Goal: Use online tool/utility: Use online tool/utility

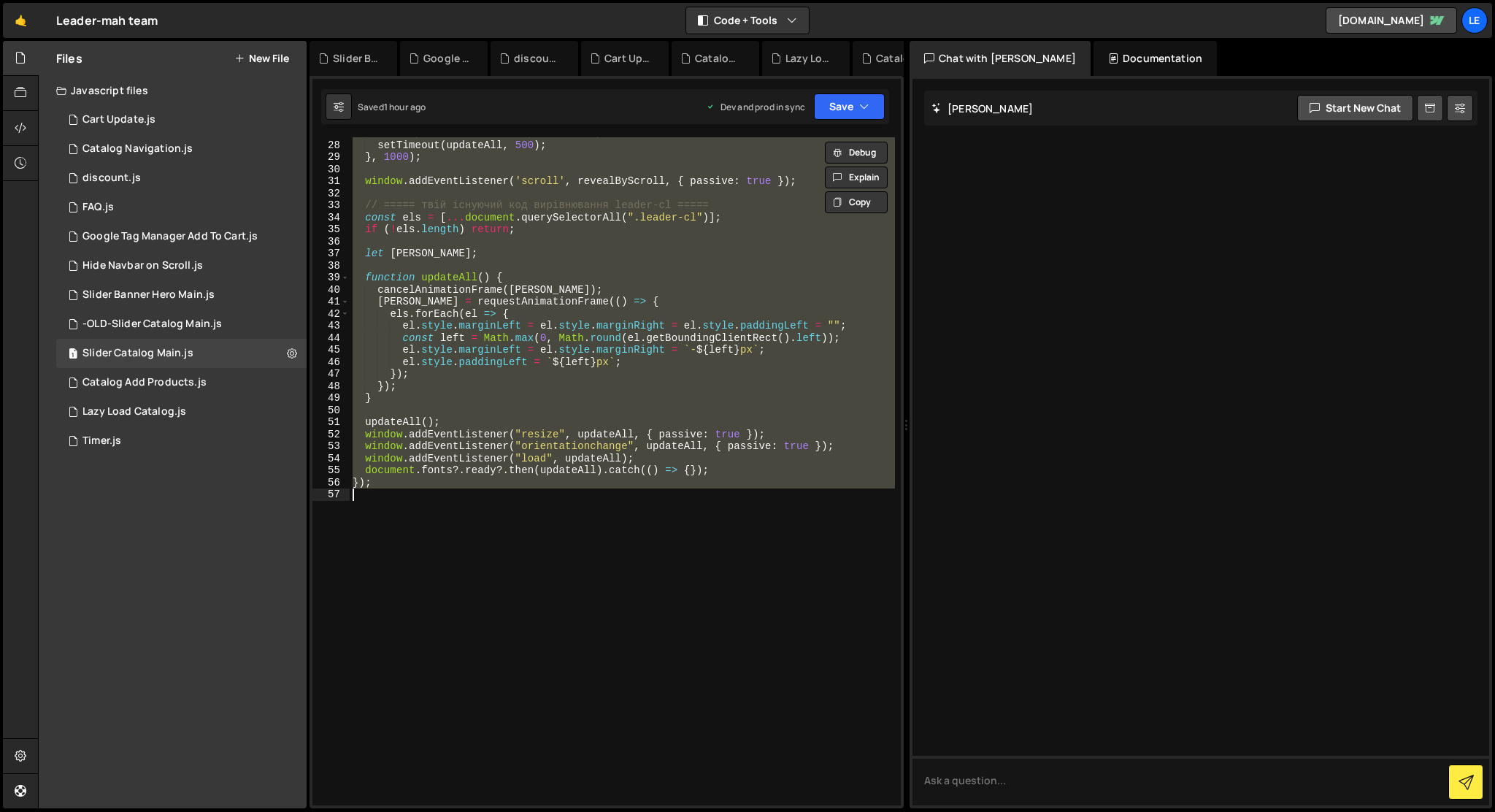
scroll to position [341, 0]
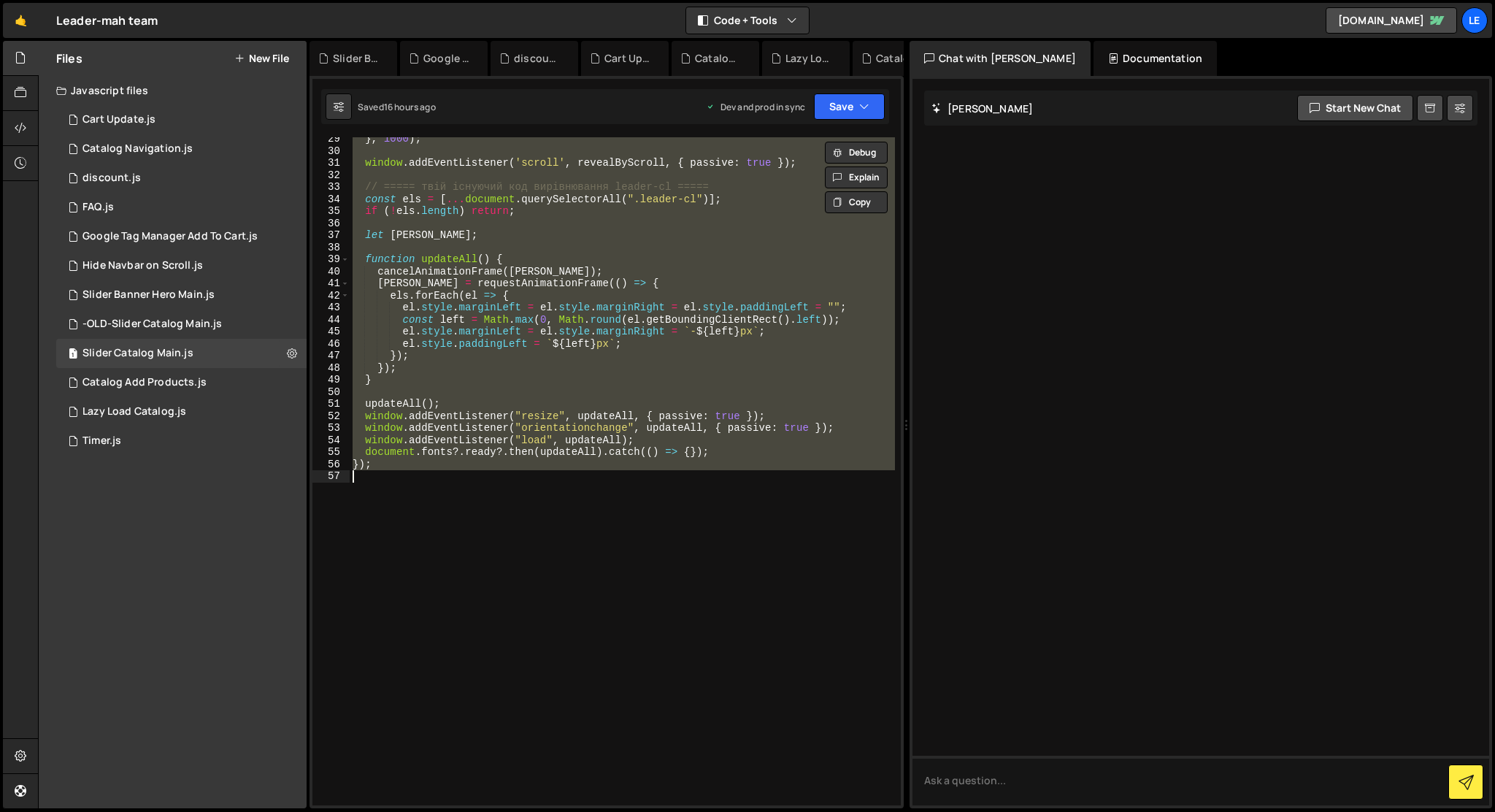
paste textarea
type textarea "});"
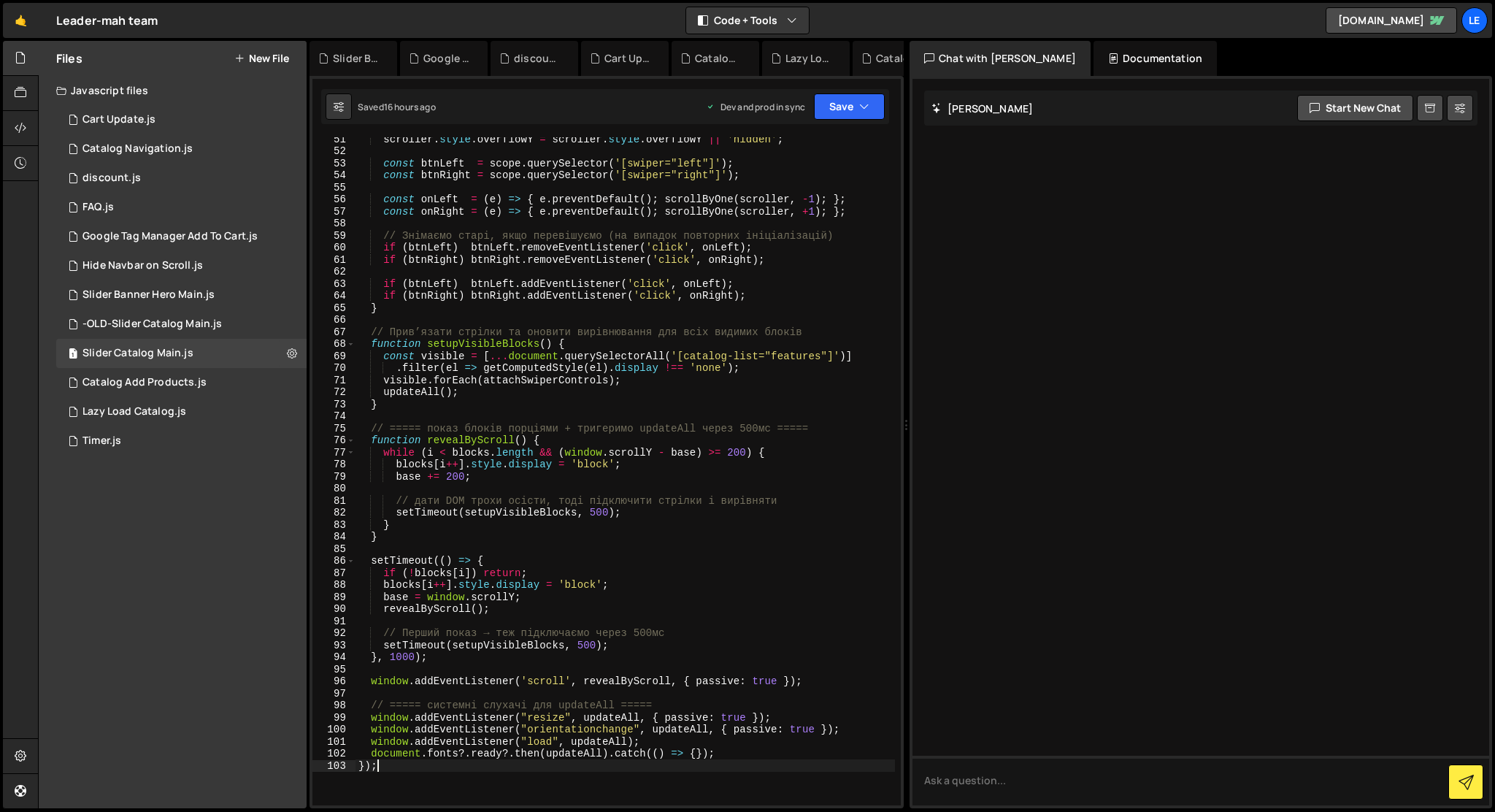
scroll to position [0, 0]
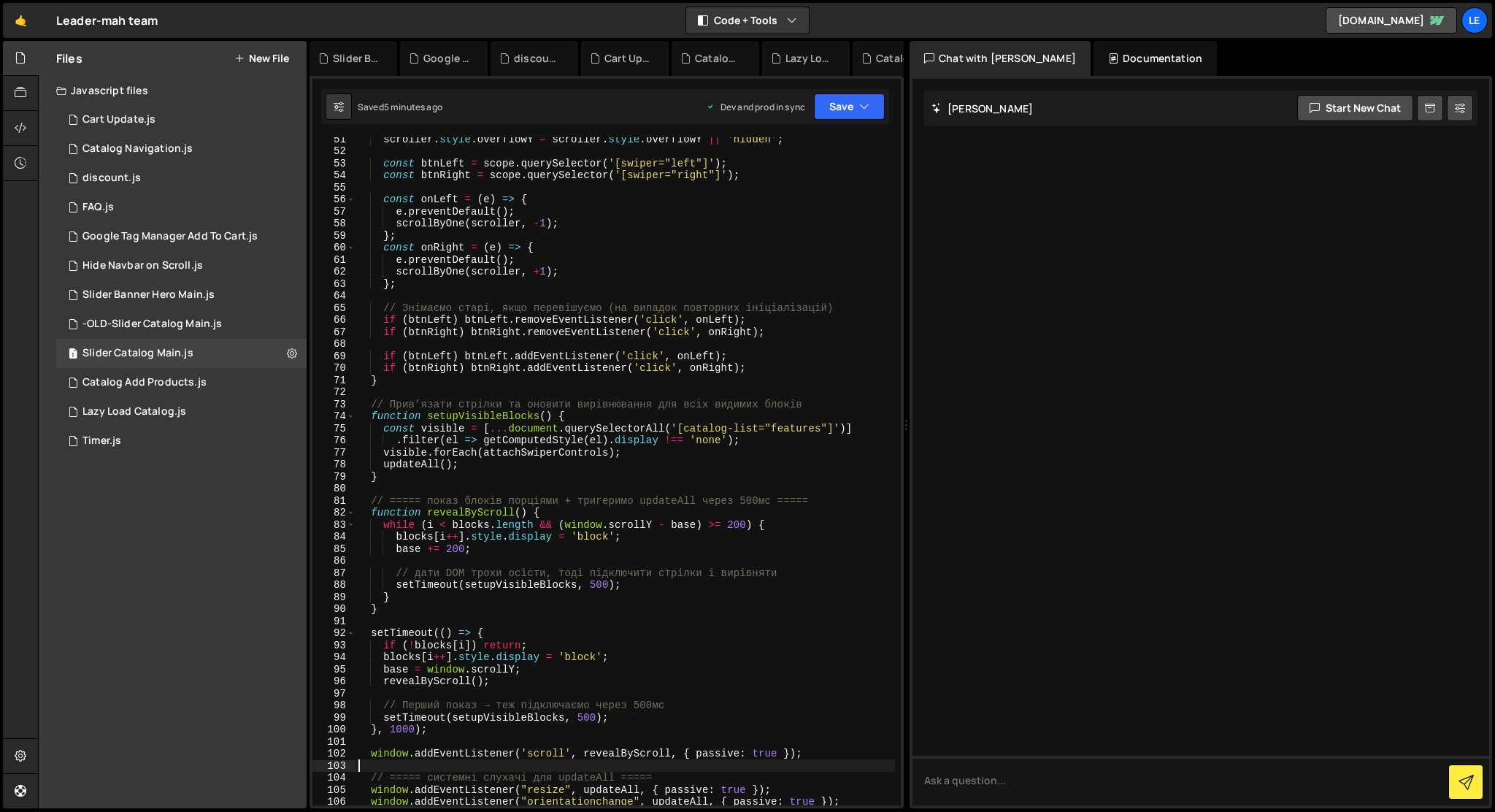
click at [755, 367] on div "scroller . style . overflowY = scroller . style . overflowY || 'hidden' ; const…" at bounding box center [625, 479] width 540 height 693
type textarea "});"
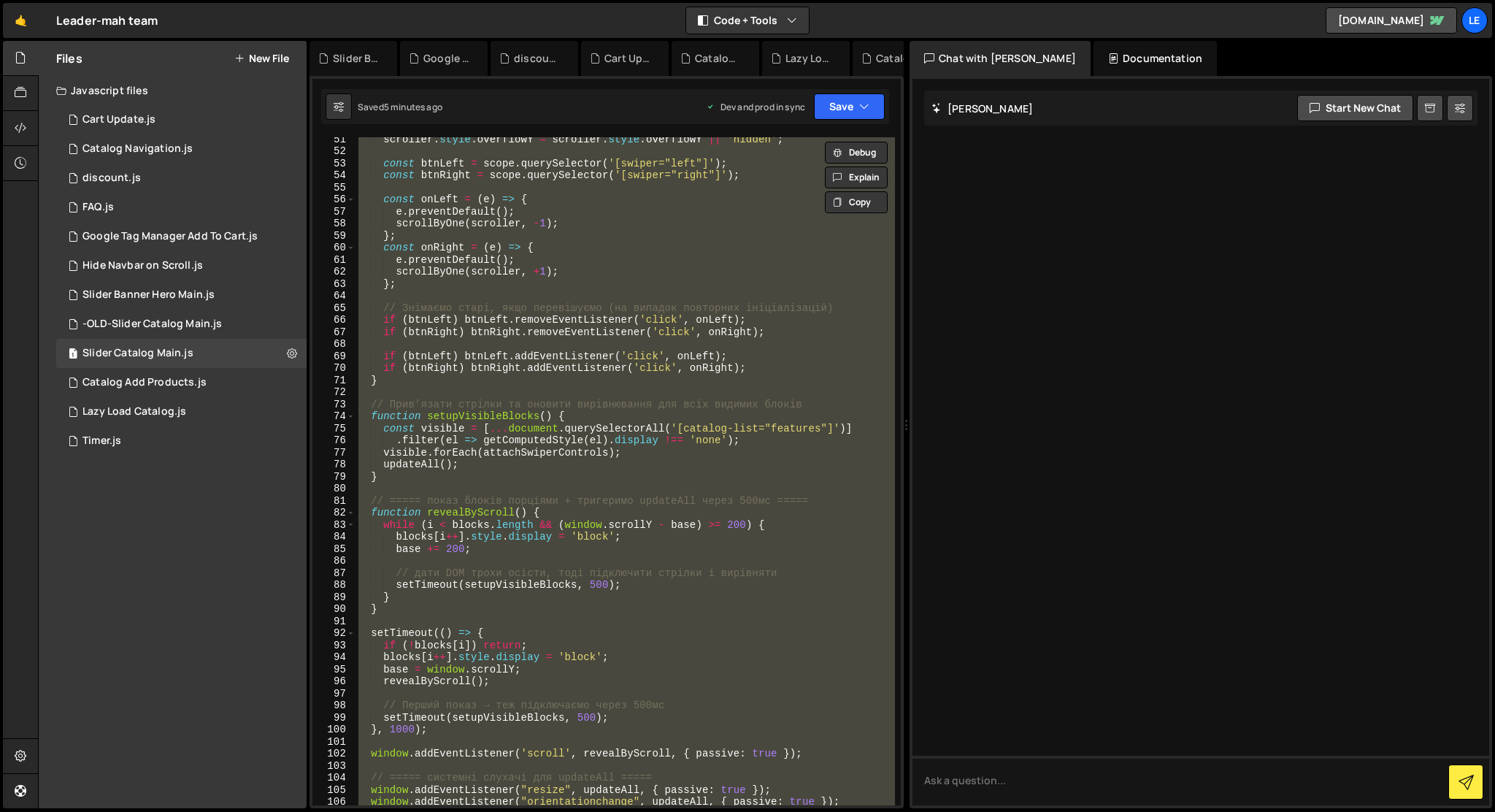
paste textarea
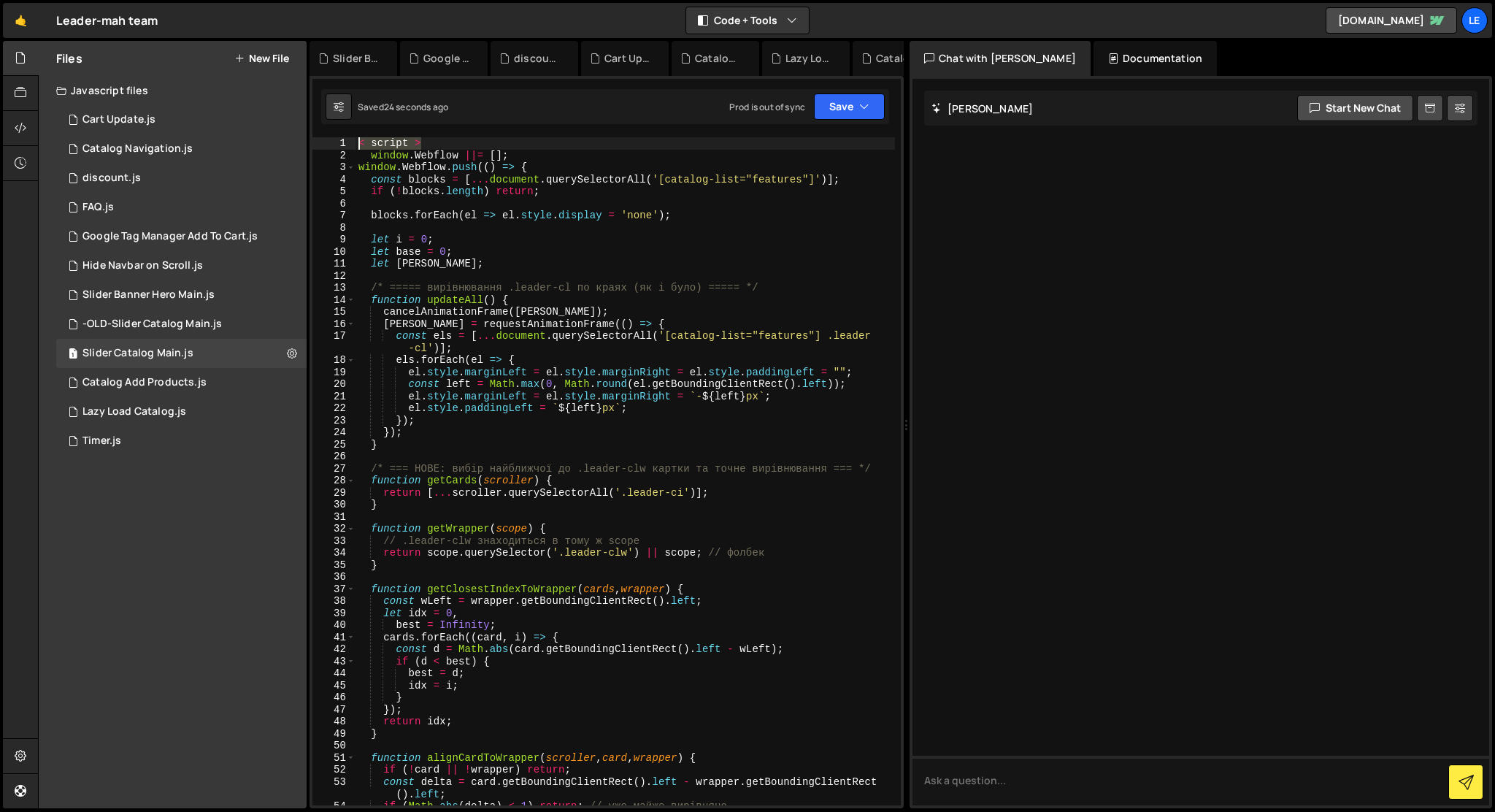
drag, startPoint x: 420, startPoint y: 143, endPoint x: 331, endPoint y: 127, distance: 90.4
click at [331, 127] on div "1 Type cmd + s to save your Javascript file. הההההההההההההההההההההההההההההההההה…" at bounding box center [606, 442] width 594 height 733
type textarea "< script >"
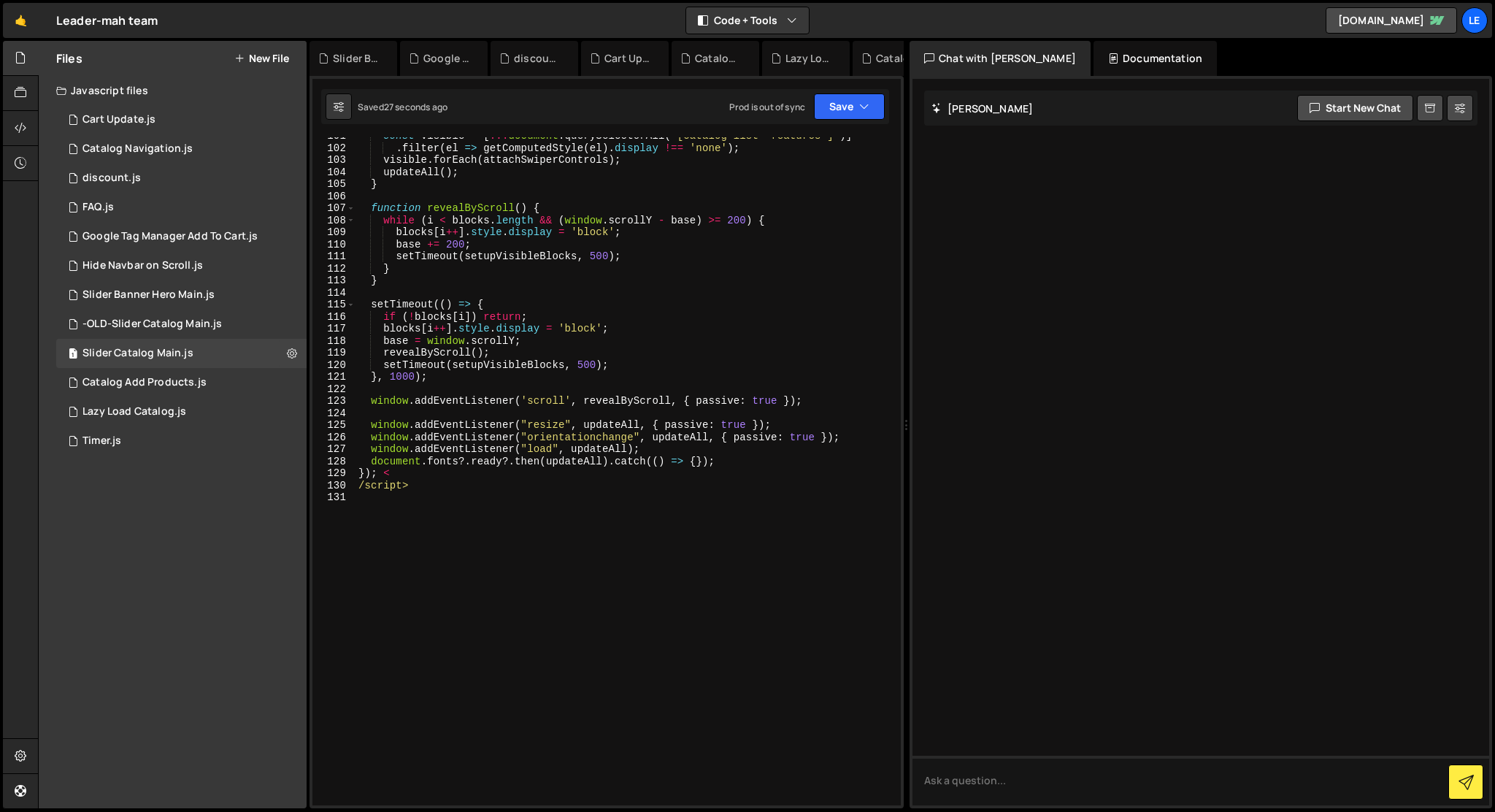
scroll to position [1262, 0]
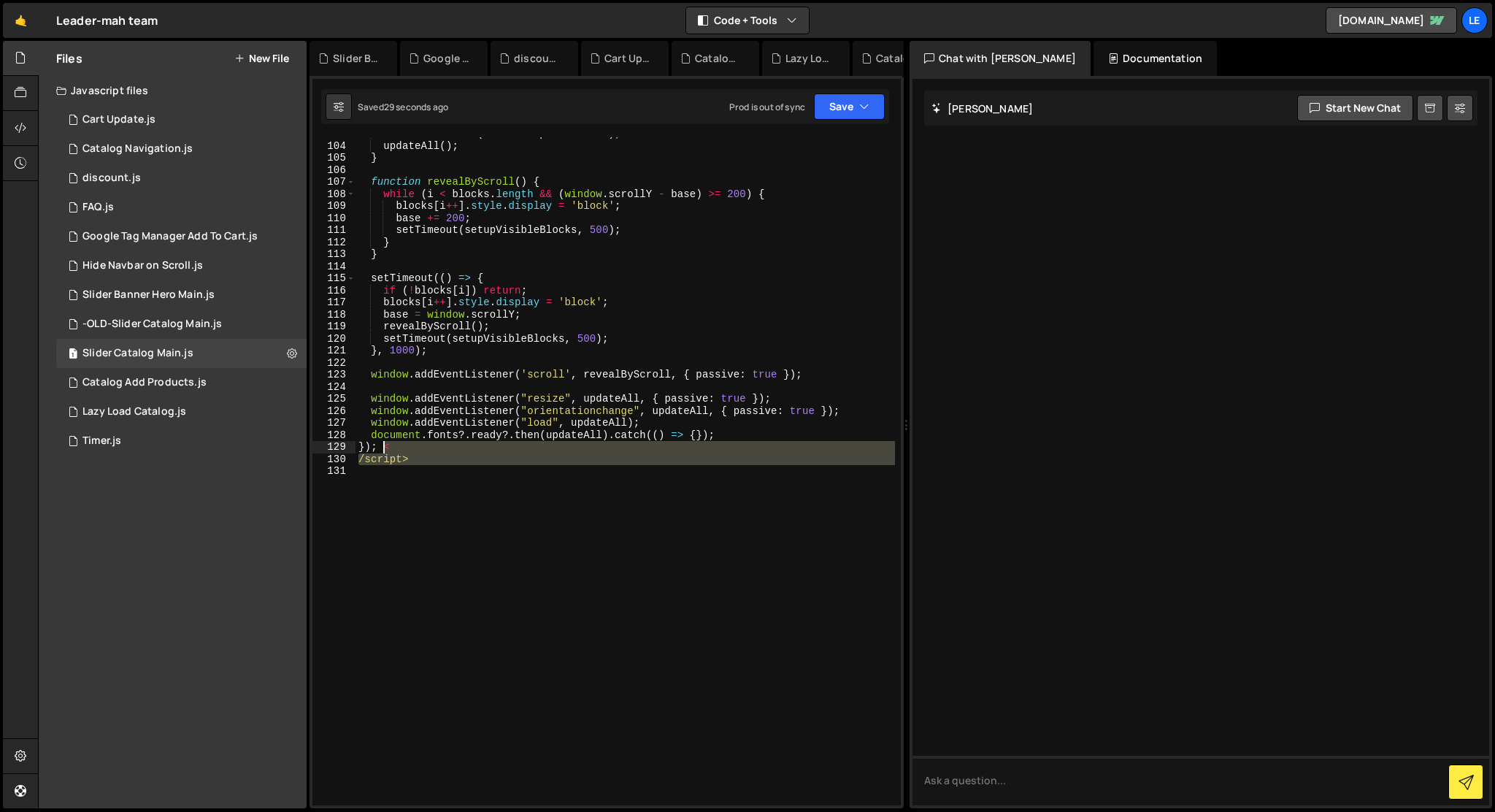
drag, startPoint x: 441, startPoint y: 472, endPoint x: 381, endPoint y: 449, distance: 64.3
click at [381, 449] on div "visible . forEach ( attachSwiperControls ) ; updateAll ( ) ; } function revealB…" at bounding box center [625, 474] width 540 height 693
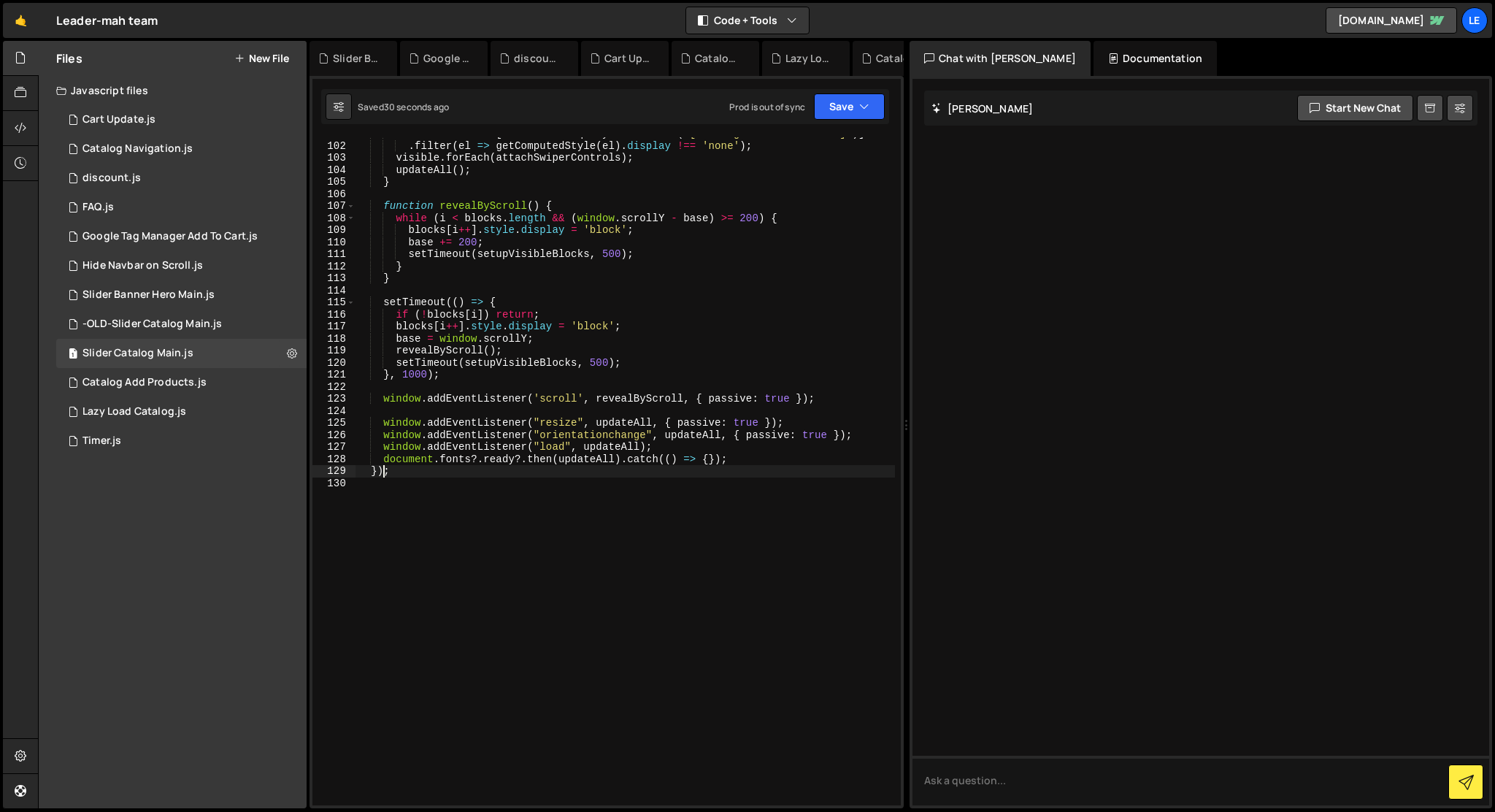
type textarea "});"
